Goal: Find specific page/section: Find specific page/section

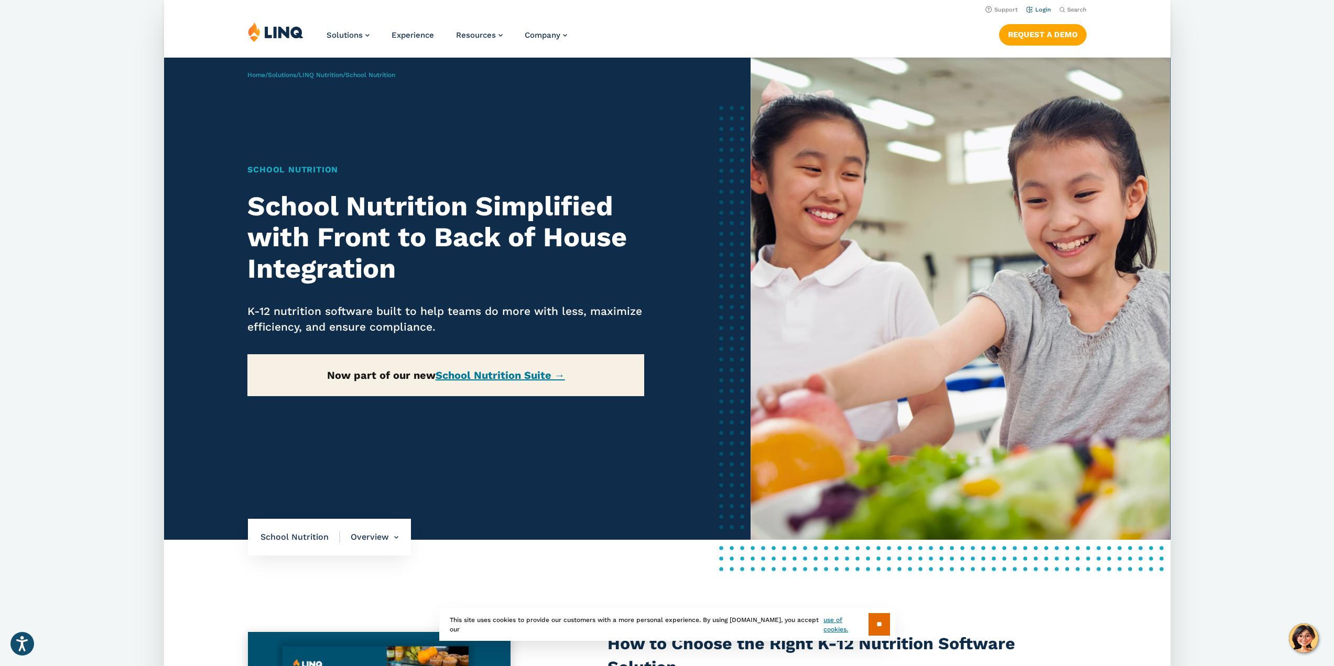
click at [1040, 6] on link "Login" at bounding box center [1038, 9] width 25 height 7
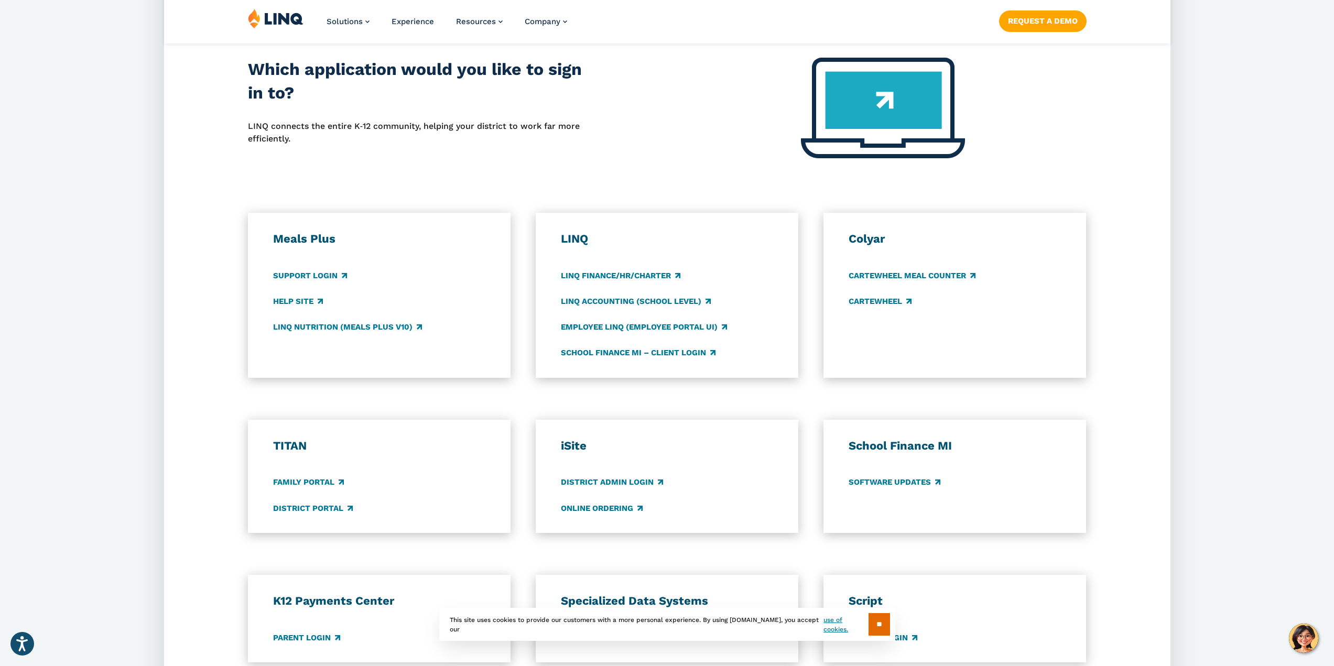
scroll to position [472, 0]
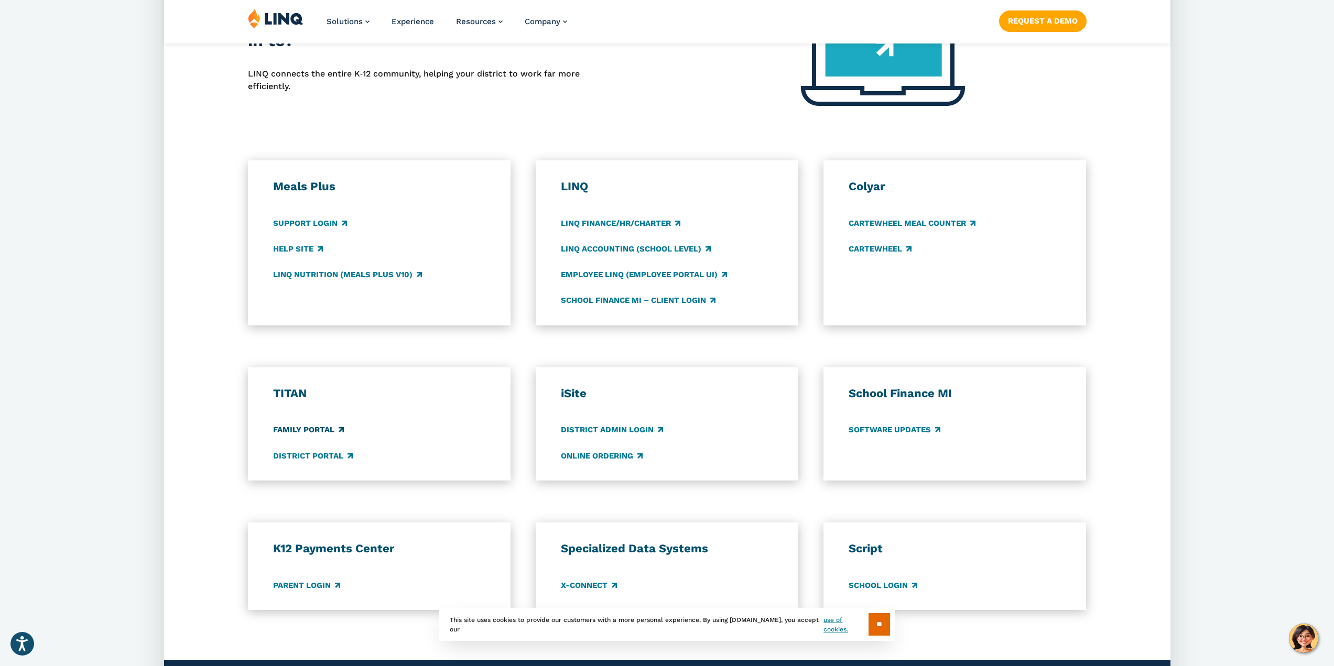
click at [310, 428] on link "Family Portal" at bounding box center [308, 431] width 71 height 12
